Goal: Task Accomplishment & Management: Manage account settings

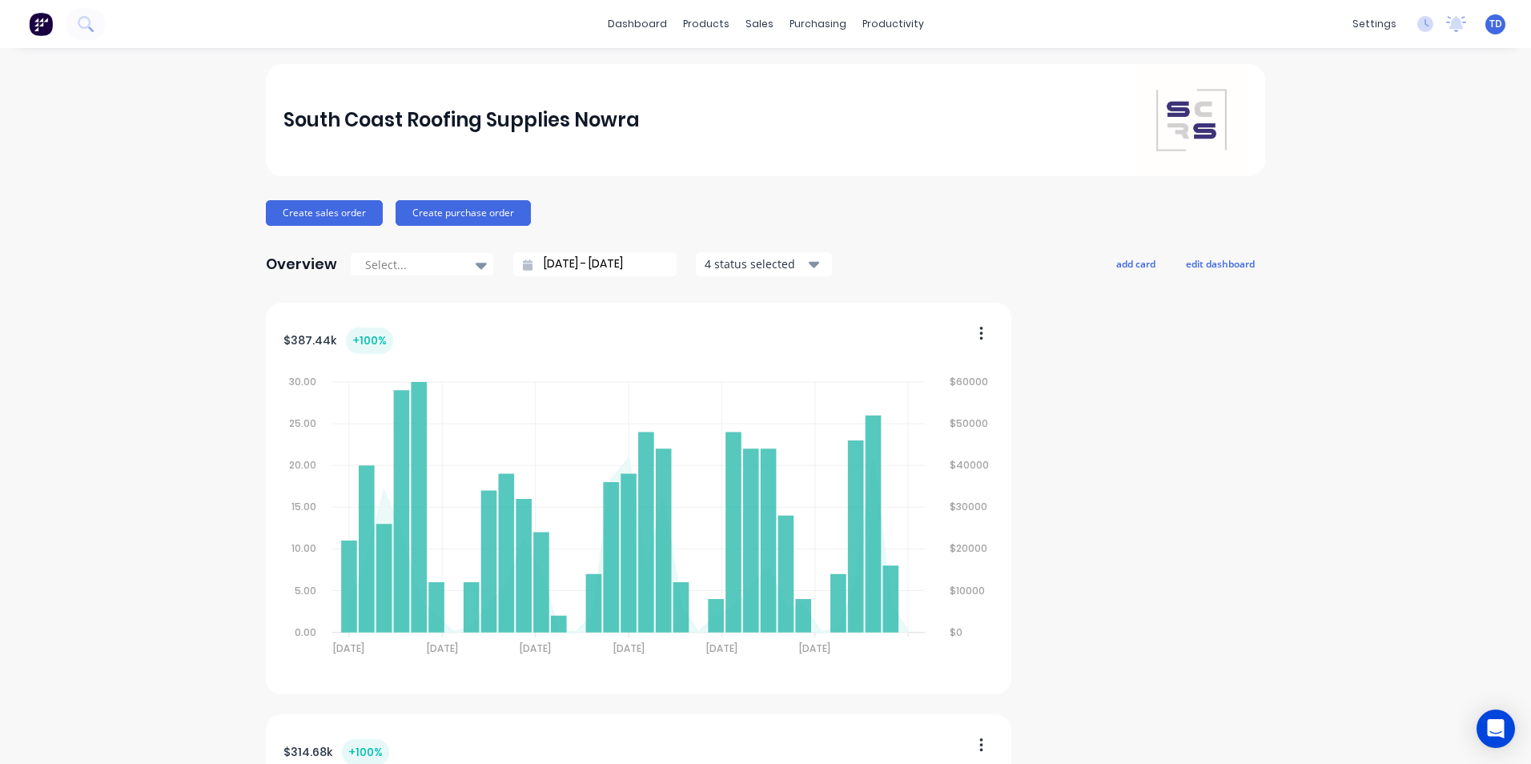
click at [1489, 26] on span "TD" at bounding box center [1495, 24] width 13 height 14
click at [1388, 198] on button "Sign out" at bounding box center [1395, 201] width 212 height 32
